Goal: Task Accomplishment & Management: Use online tool/utility

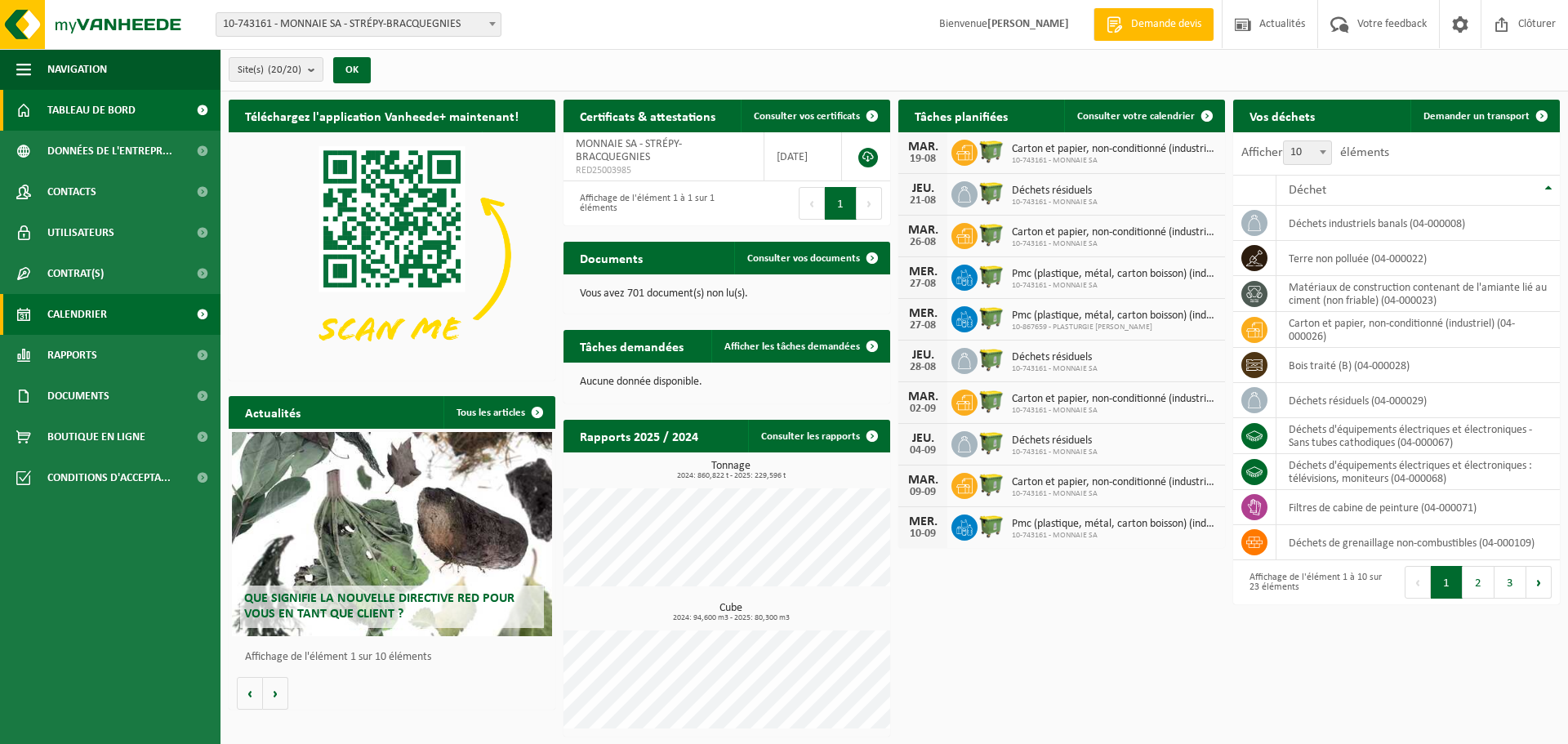
click at [66, 312] on span "Calendrier" at bounding box center [78, 314] width 60 height 41
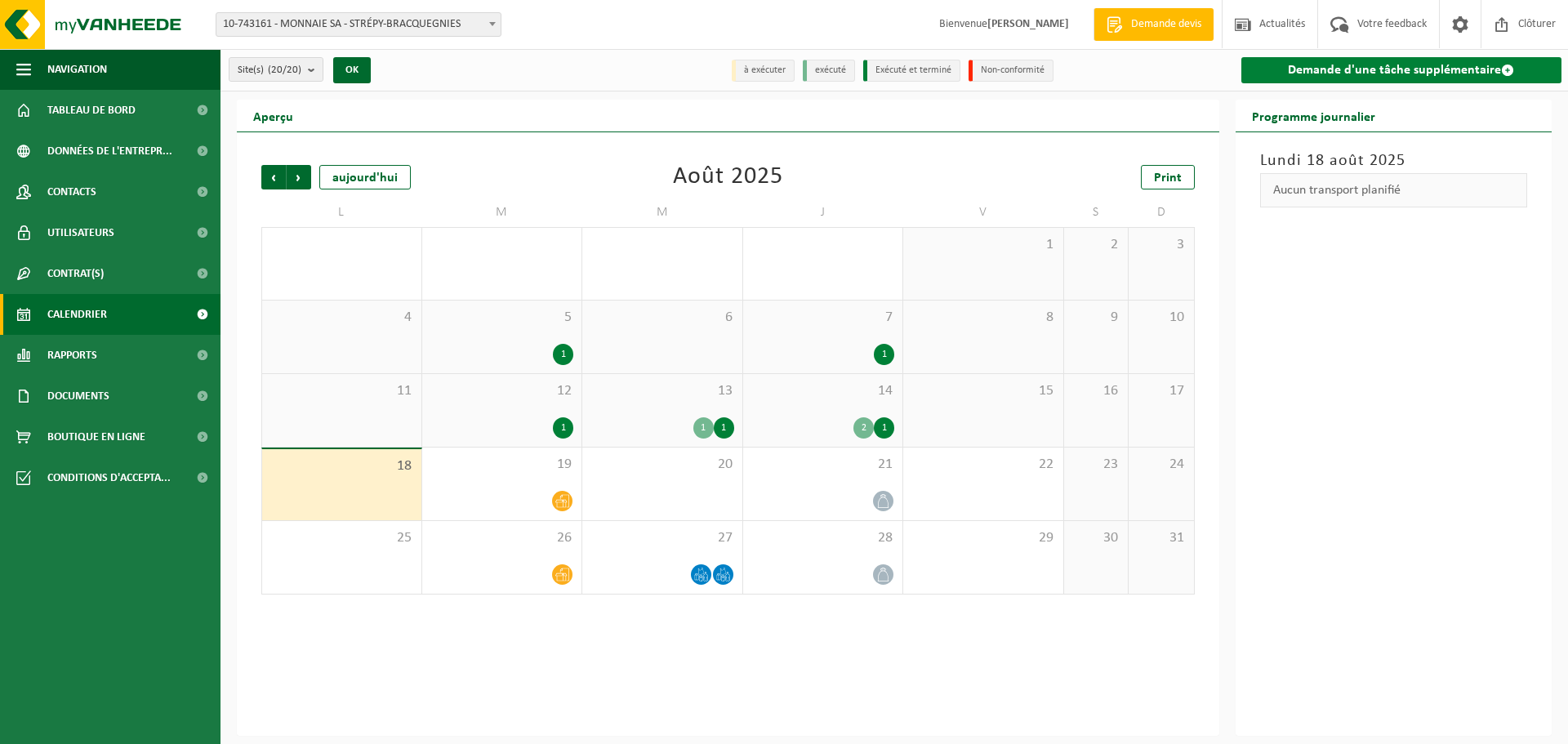
click at [1397, 62] on link "Demande d'une tâche supplémentaire" at bounding box center [1401, 70] width 321 height 26
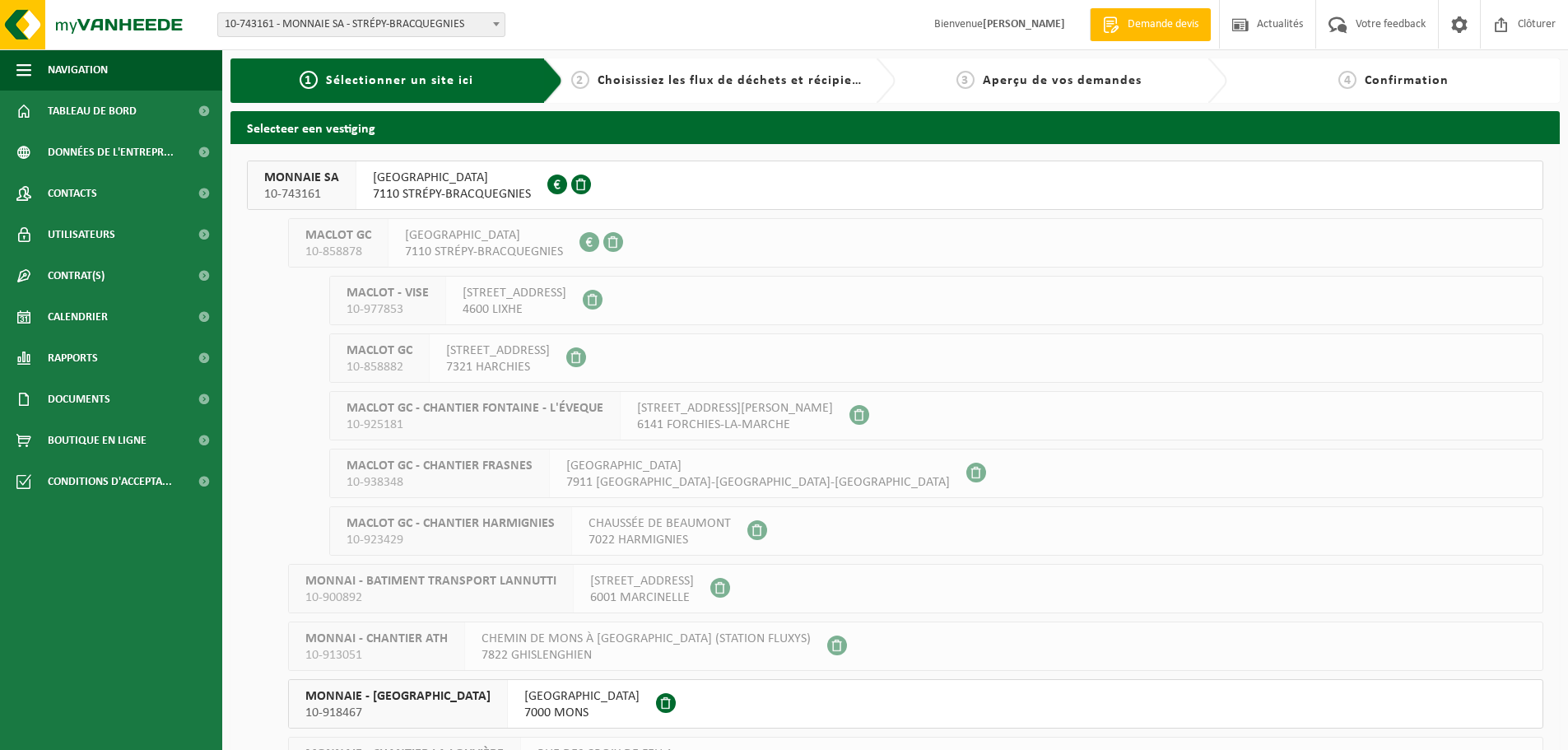
click at [438, 190] on span "7110 STRÉPY-BRACQUEGNIES" at bounding box center [453, 193] width 158 height 16
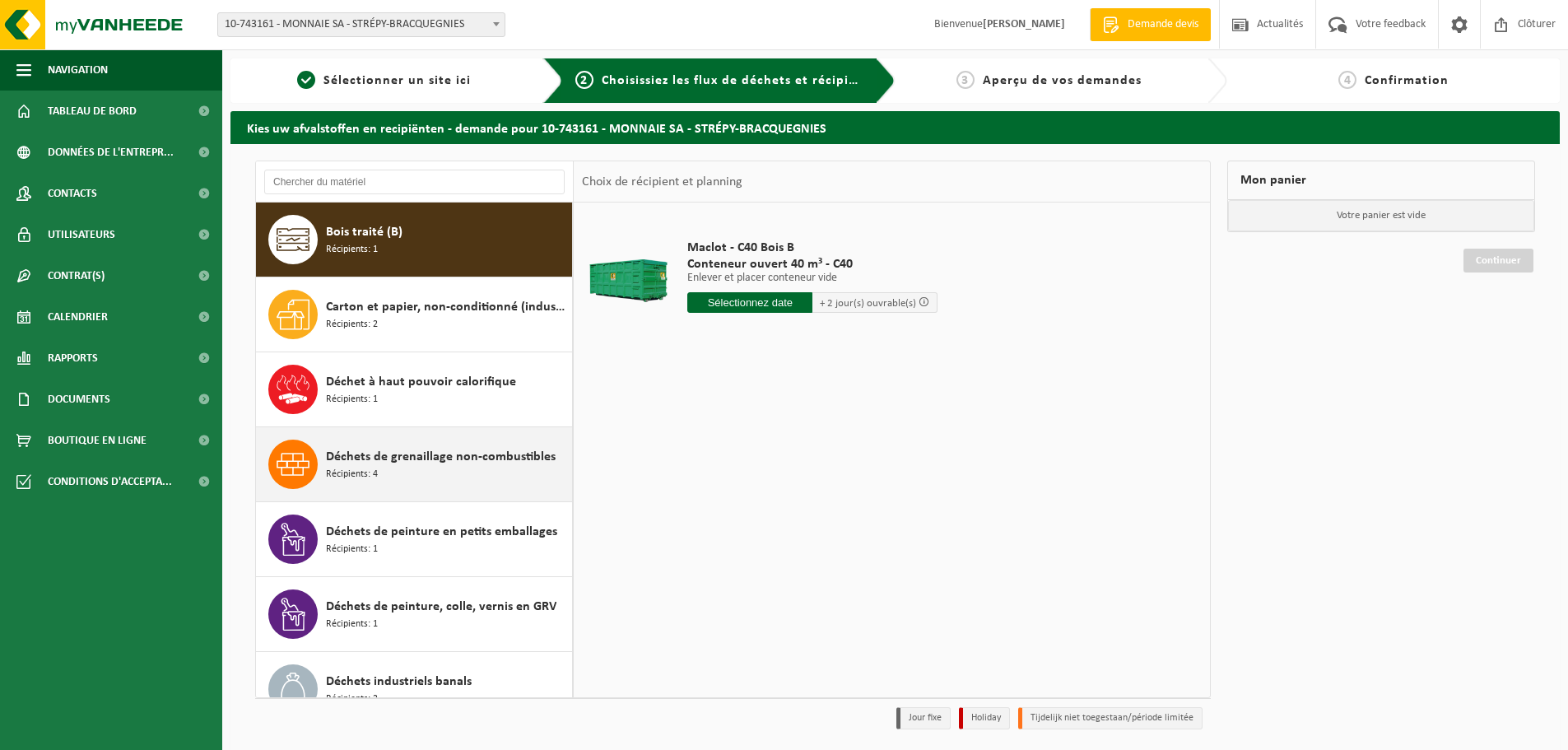
scroll to position [109, 0]
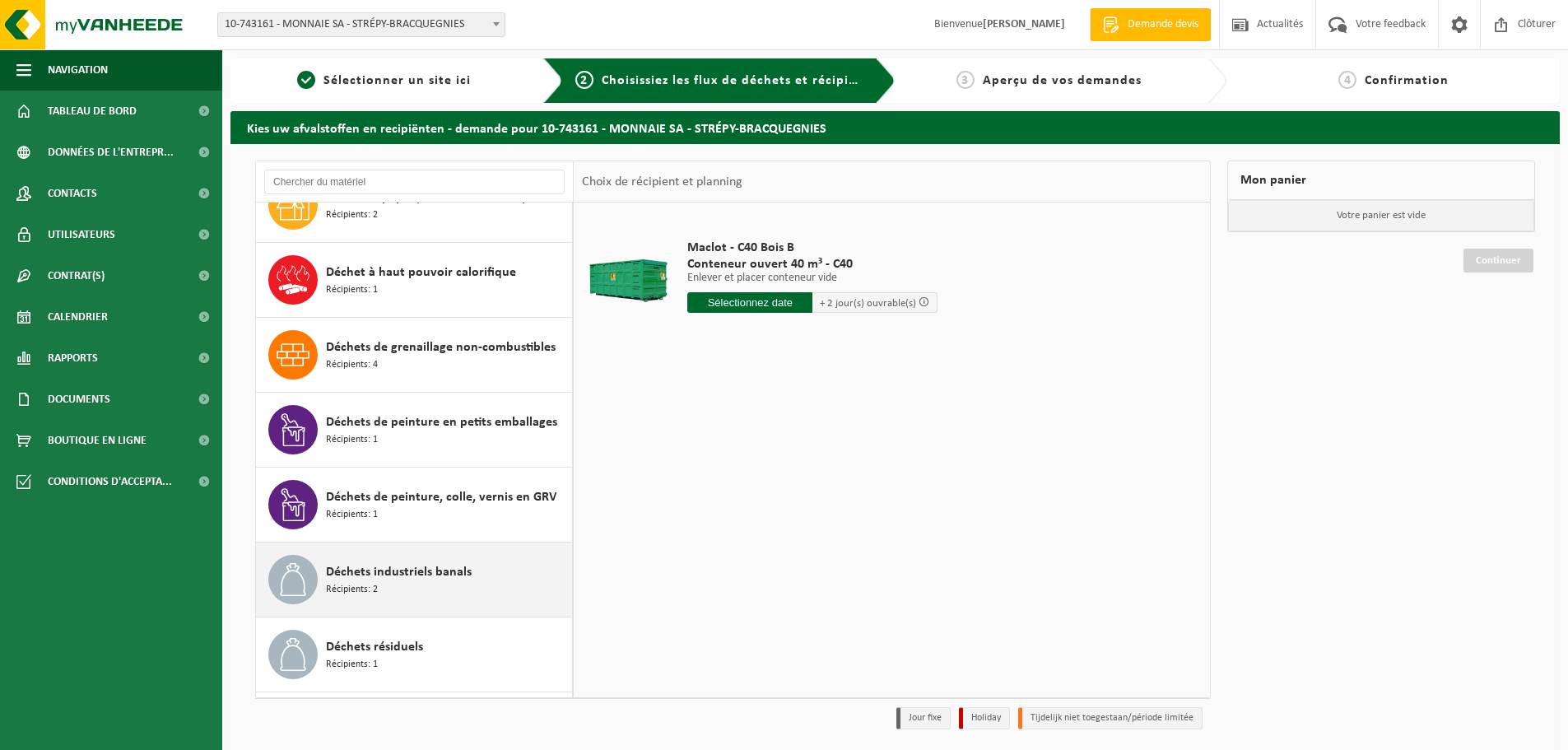
click at [401, 582] on div "Déchets industriels banals Récipients: 2" at bounding box center [447, 580] width 242 height 49
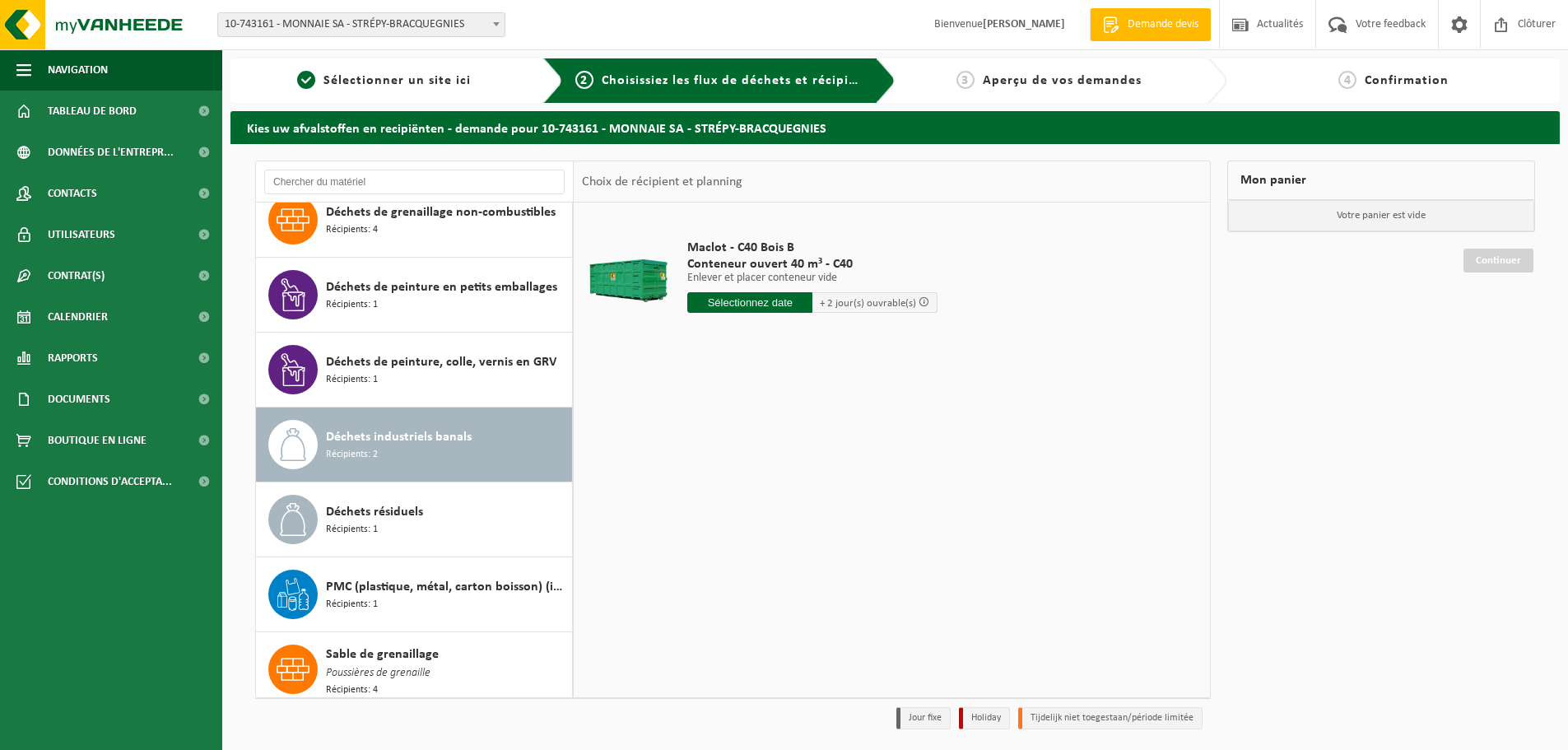
scroll to position [330, 0]
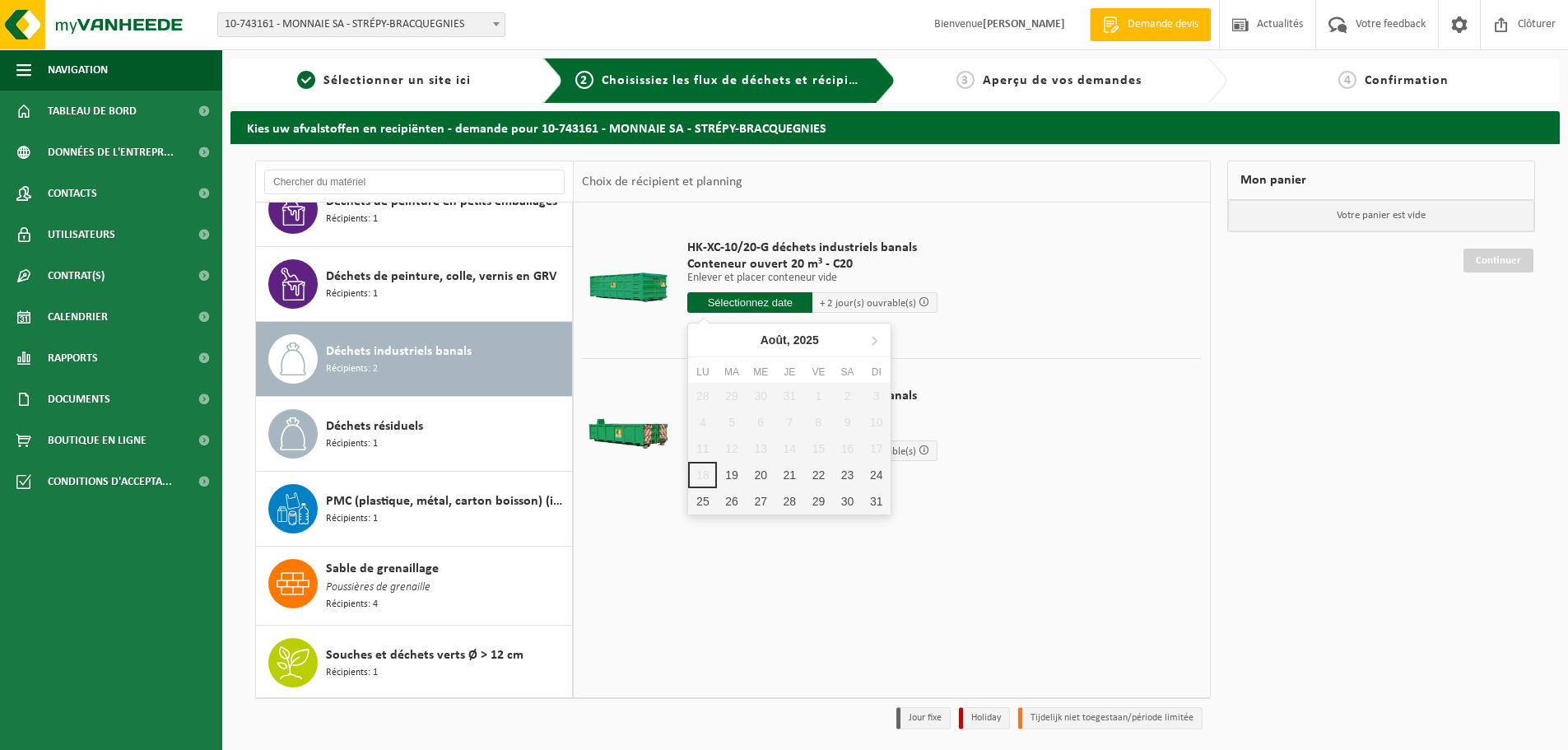
click at [737, 302] on input "text" at bounding box center [750, 303] width 125 height 21
click at [735, 472] on div "19" at bounding box center [732, 475] width 29 height 26
type input "à partir de 2025-08-19"
type input "2025-08-19"
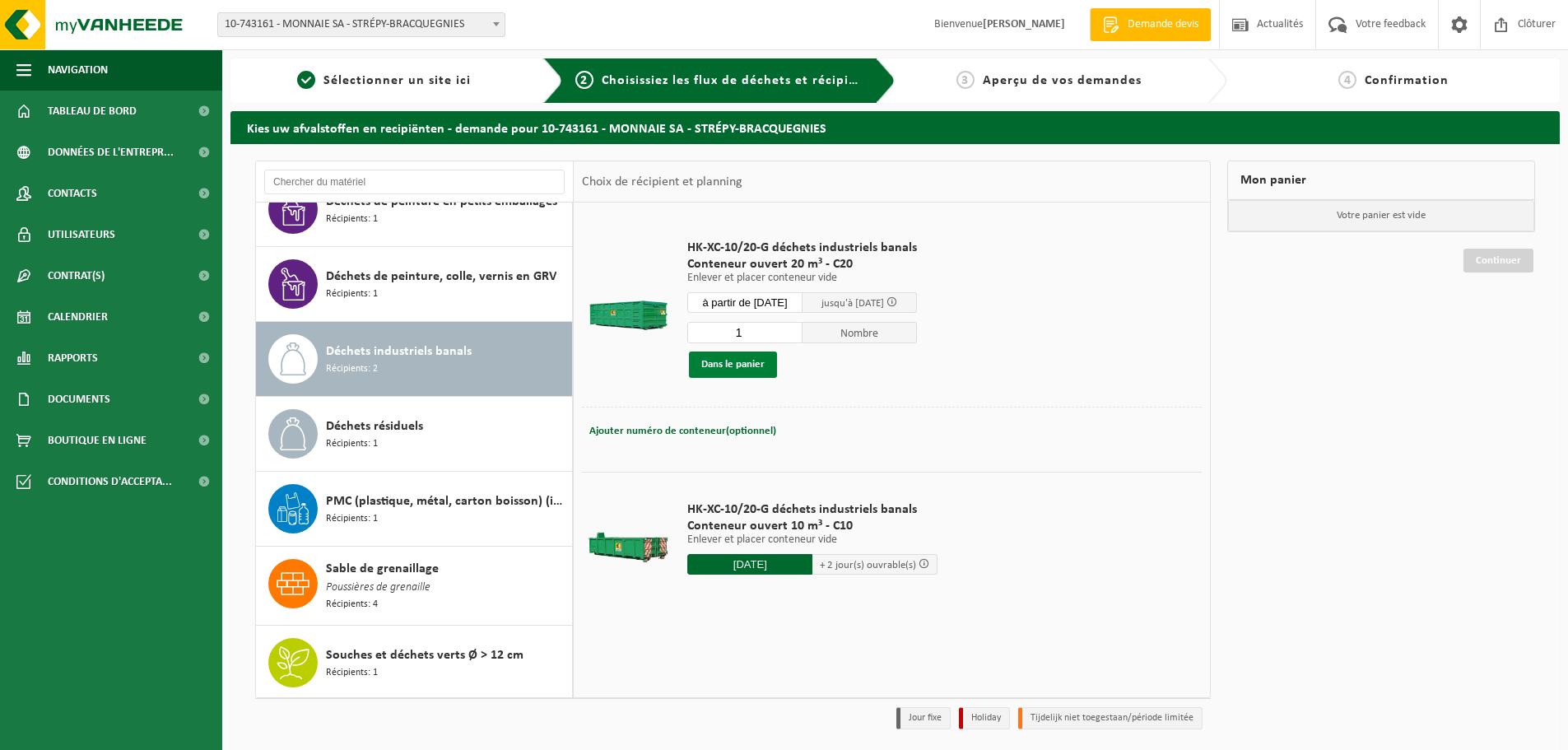
click at [760, 367] on button "Dans le panier" at bounding box center [733, 365] width 88 height 26
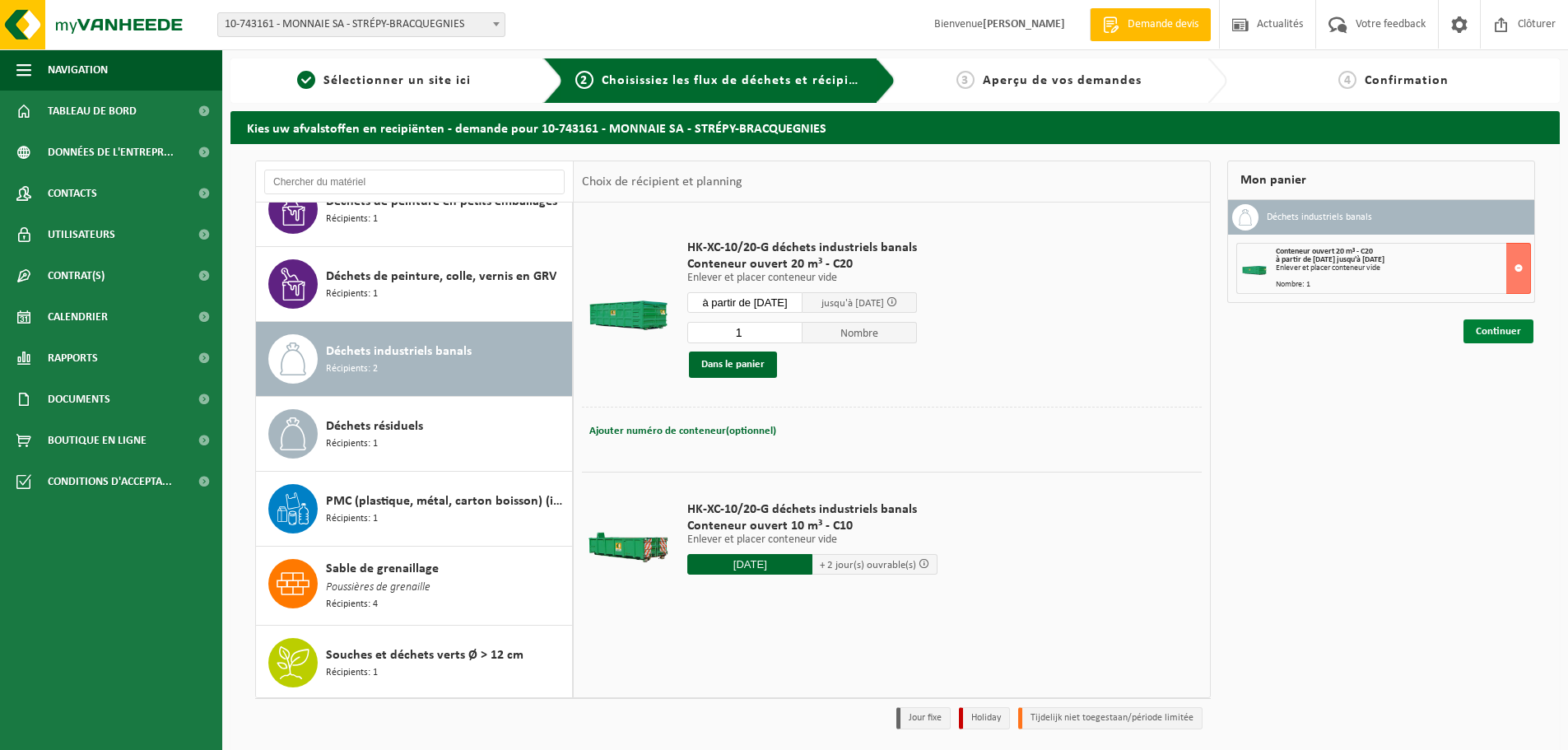
click at [1494, 331] on link "Continuer" at bounding box center [1498, 331] width 70 height 24
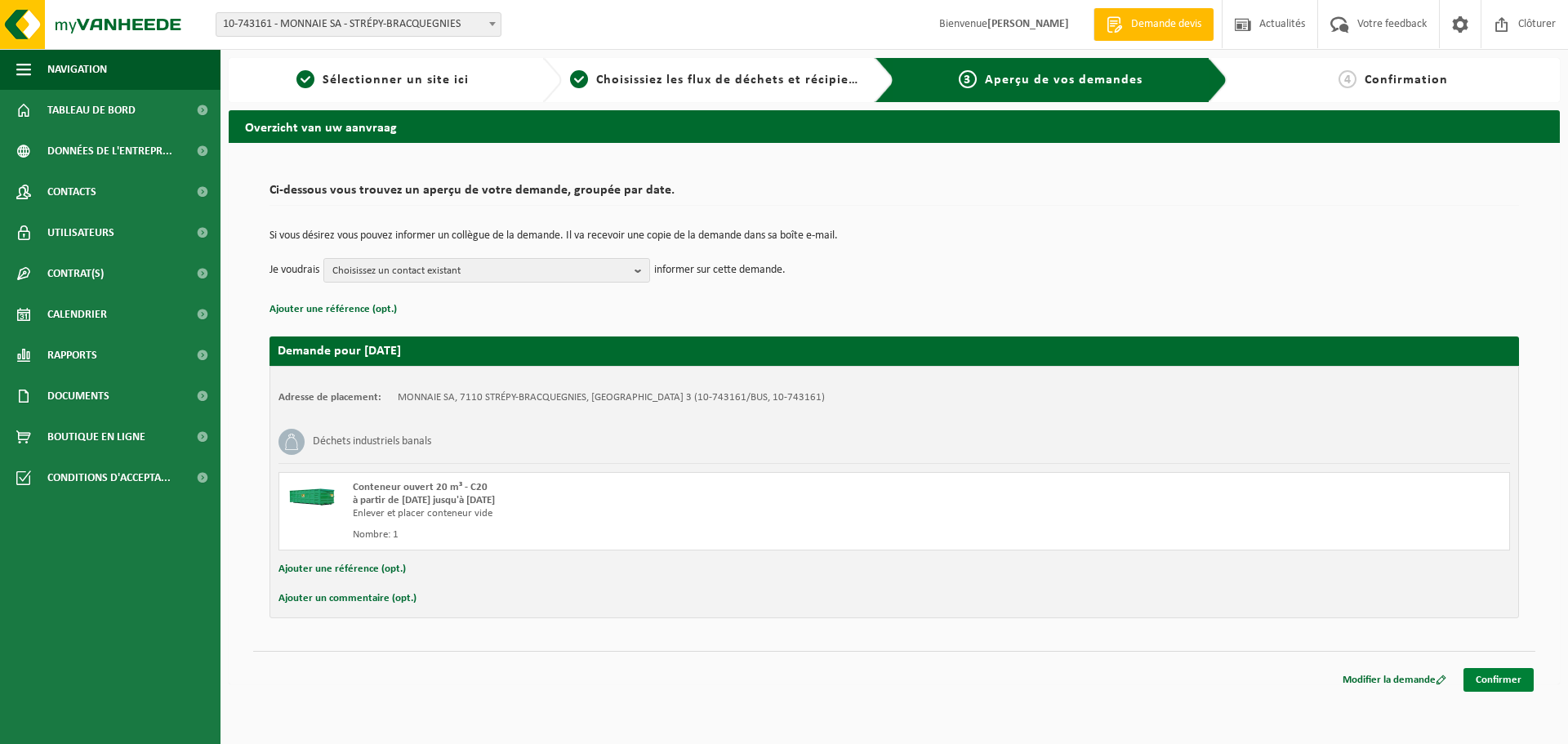
click at [1487, 675] on link "Confirmer" at bounding box center [1499, 679] width 70 height 23
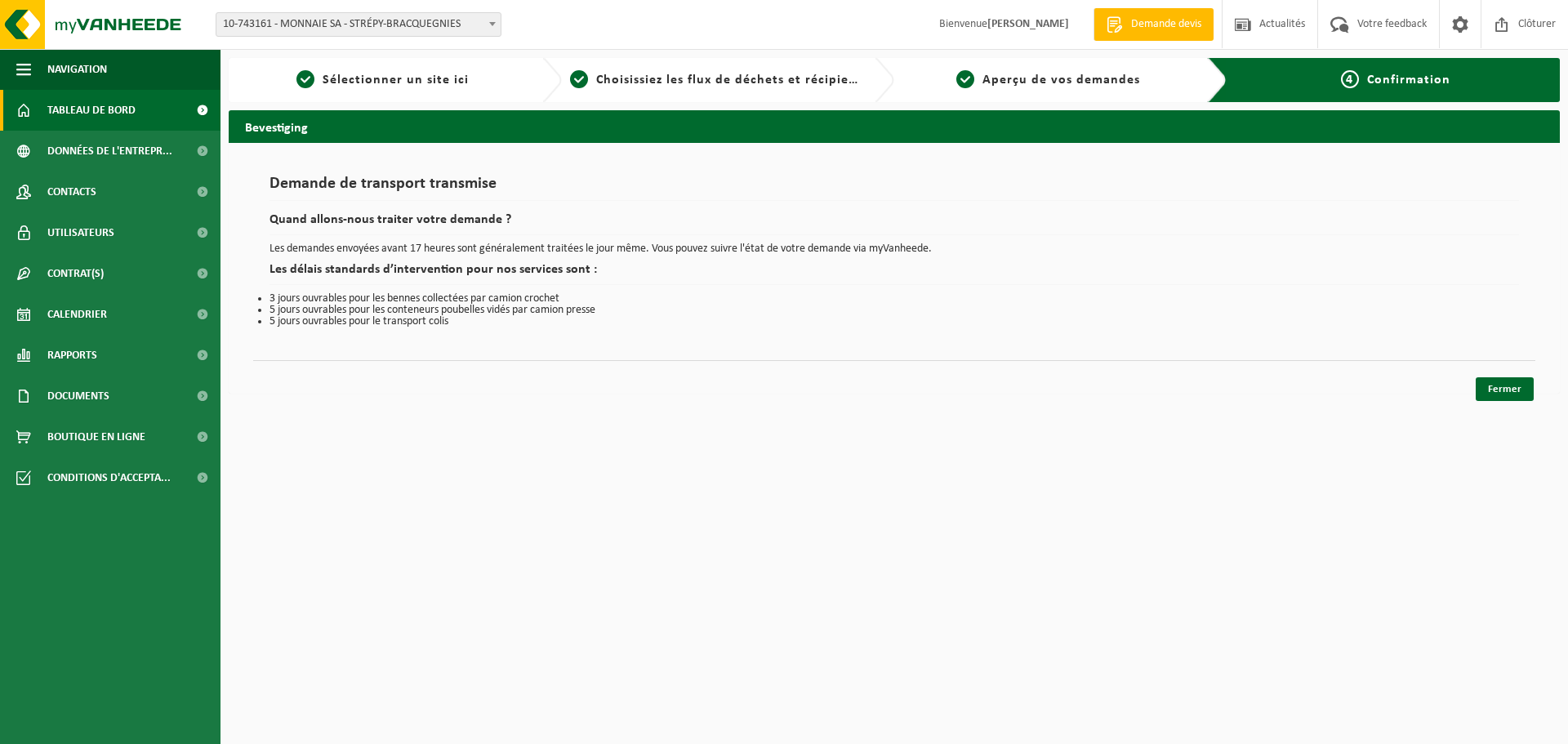
click at [94, 114] on span "Tableau de bord" at bounding box center [92, 110] width 88 height 41
